Goal: Book appointment/travel/reservation

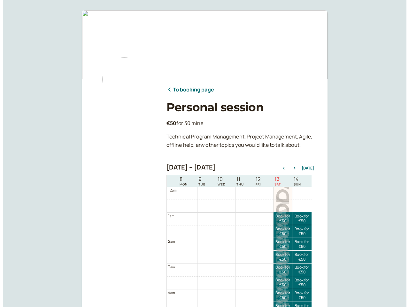
scroll to position [205, 0]
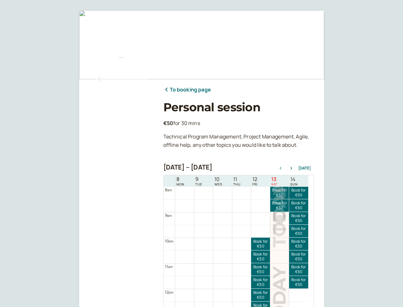
click at [202, 153] on div "Personal session €50 for 30 mins Technical Program Management, Project Manageme…" at bounding box center [239, 244] width 151 height 289
click at [293, 168] on icon "button" at bounding box center [292, 168] width 8 height 3
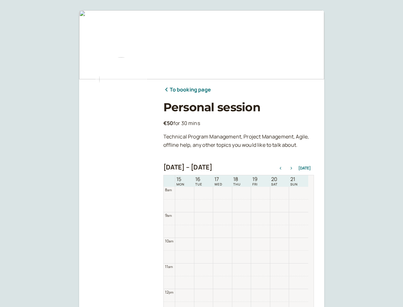
click at [306, 168] on div "Personal session €50 for 30 mins Technical Program Management, Project Manageme…" at bounding box center [239, 244] width 151 height 289
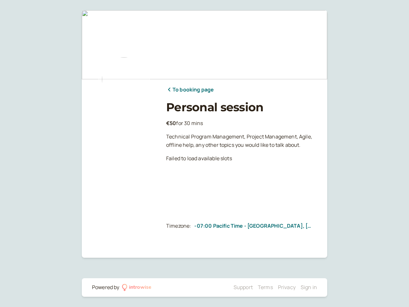
click at [181, 181] on div "Personal session €50 for 30 mins Technical Program Management, Project Manageme…" at bounding box center [241, 156] width 151 height 112
click at [199, 181] on div "Personal session €50 for 30 mins Technical Program Management, Project Manageme…" at bounding box center [241, 156] width 151 height 112
click at [219, 181] on div "Personal session €50 for 30 mins Technical Program Management, Project Manageme…" at bounding box center [241, 156] width 151 height 112
click at [237, 181] on div "Personal session €50 for 30 mins Technical Program Management, Project Manageme…" at bounding box center [241, 156] width 151 height 112
click at [255, 181] on div "Personal session €50 for 30 mins Technical Program Management, Project Manageme…" at bounding box center [241, 156] width 151 height 112
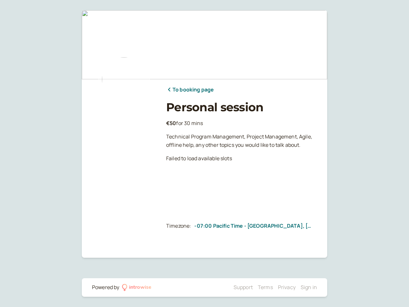
click at [275, 181] on div "Personal session €50 for 30 mins Technical Program Management, Project Manageme…" at bounding box center [241, 156] width 151 height 112
